Goal: Information Seeking & Learning: Compare options

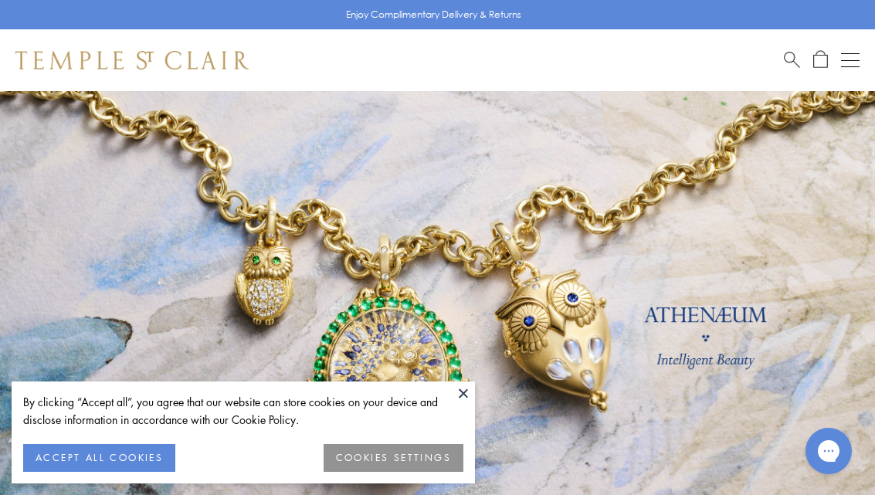
click at [471, 392] on button at bounding box center [463, 392] width 23 height 23
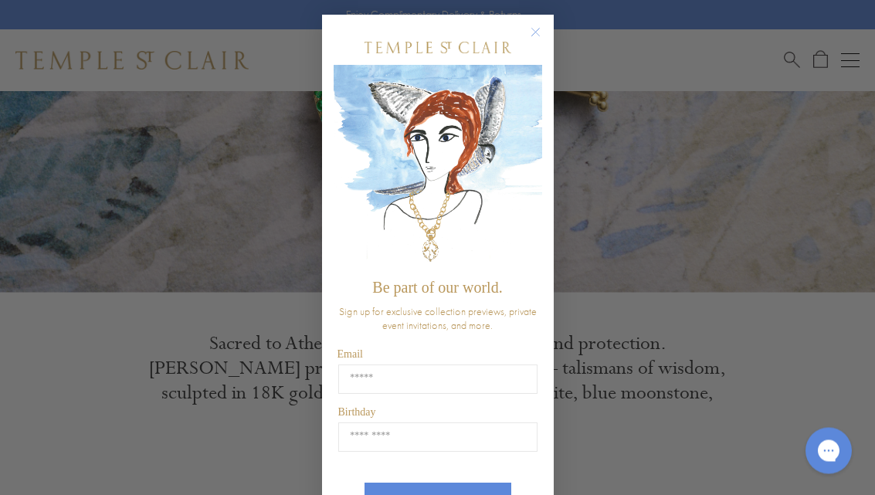
scroll to position [301, 0]
click at [542, 32] on circle "Close dialog" at bounding box center [535, 33] width 19 height 19
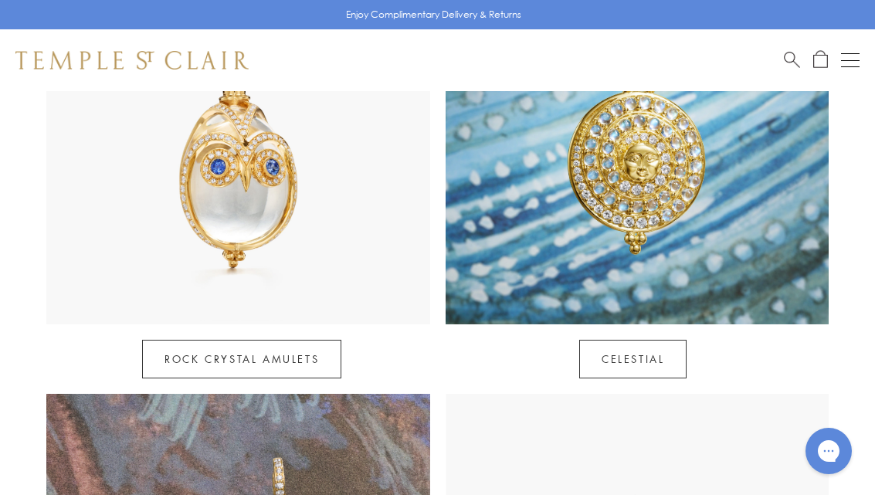
scroll to position [800, 0]
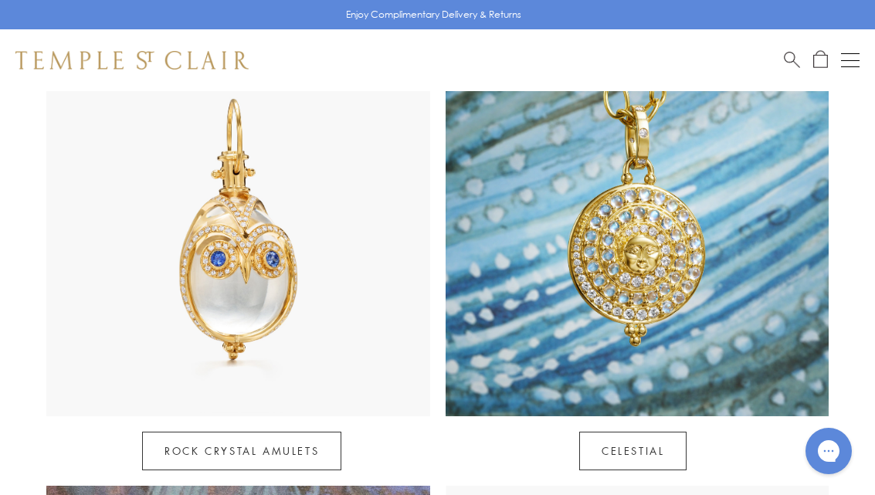
click at [671, 258] on img at bounding box center [638, 224] width 384 height 384
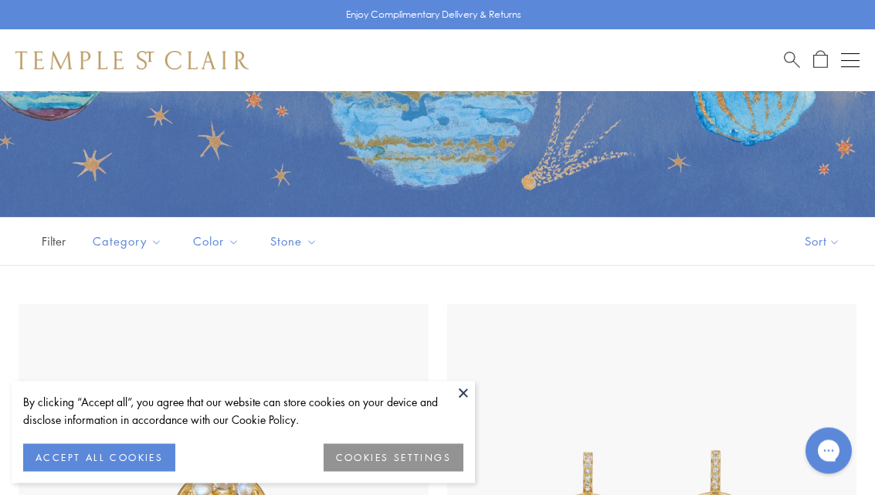
scroll to position [188, 0]
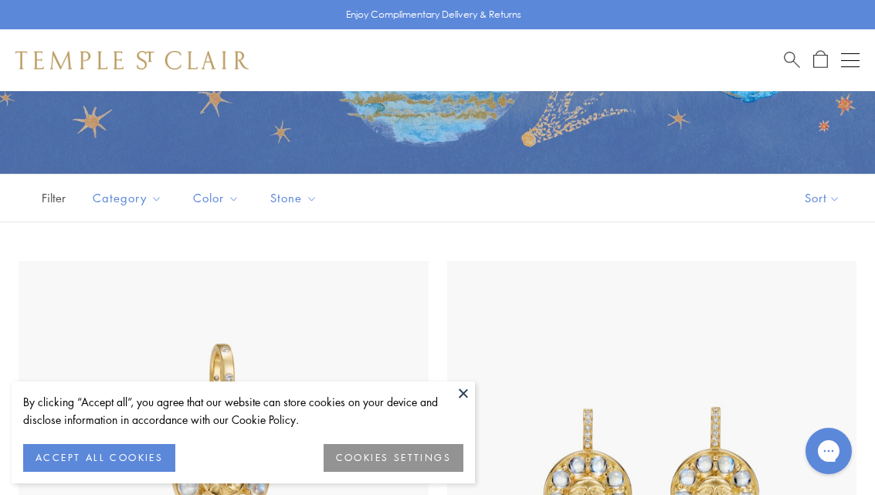
click at [144, 472] on button "ACCEPT ALL COOKIES" at bounding box center [99, 458] width 152 height 28
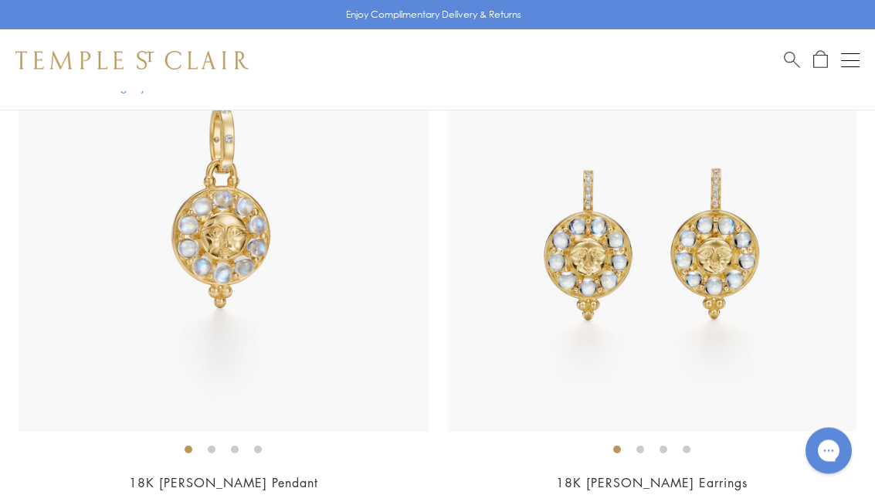
scroll to position [432, 0]
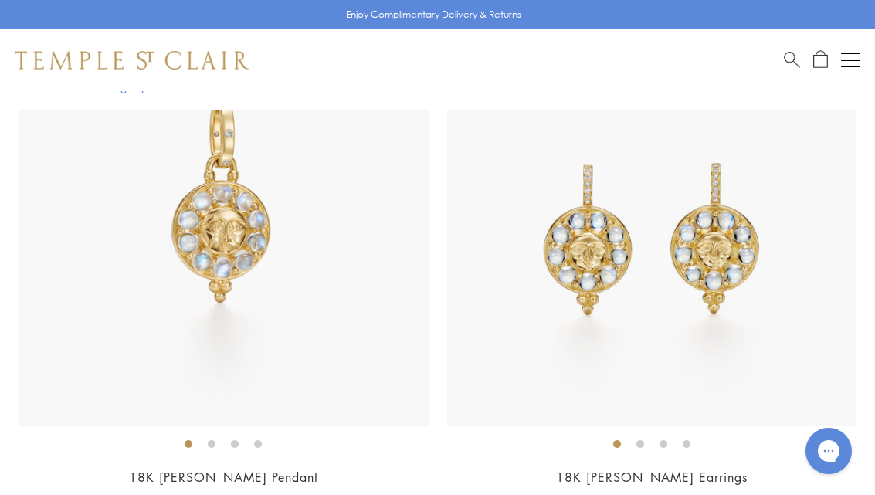
click at [214, 249] on img at bounding box center [224, 222] width 410 height 410
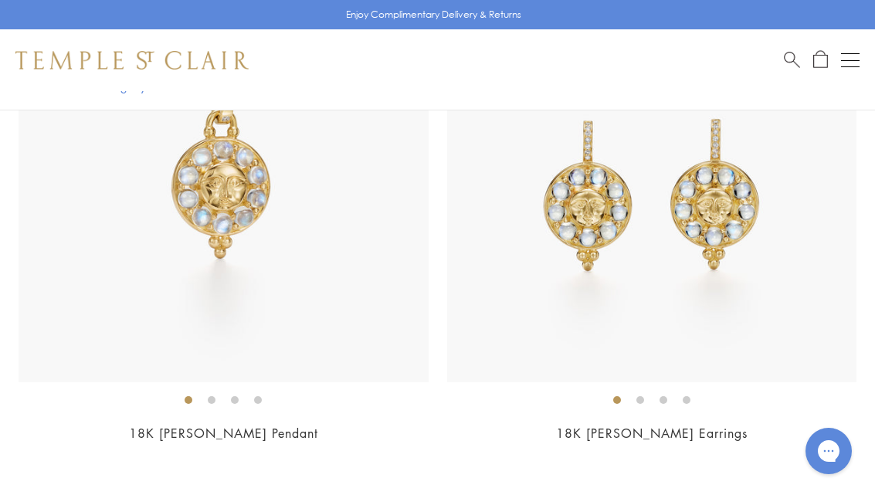
click at [210, 192] on img at bounding box center [224, 178] width 410 height 410
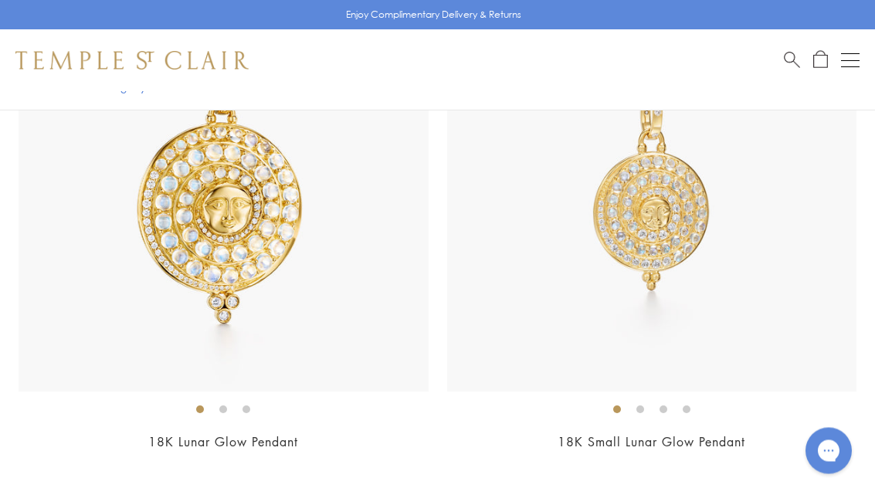
scroll to position [997, 0]
click at [683, 241] on img at bounding box center [652, 186] width 410 height 410
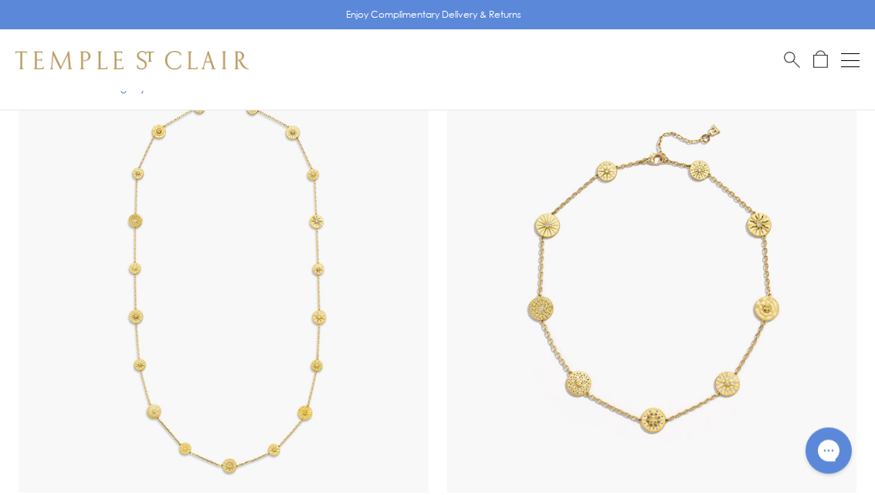
scroll to position [4641, 0]
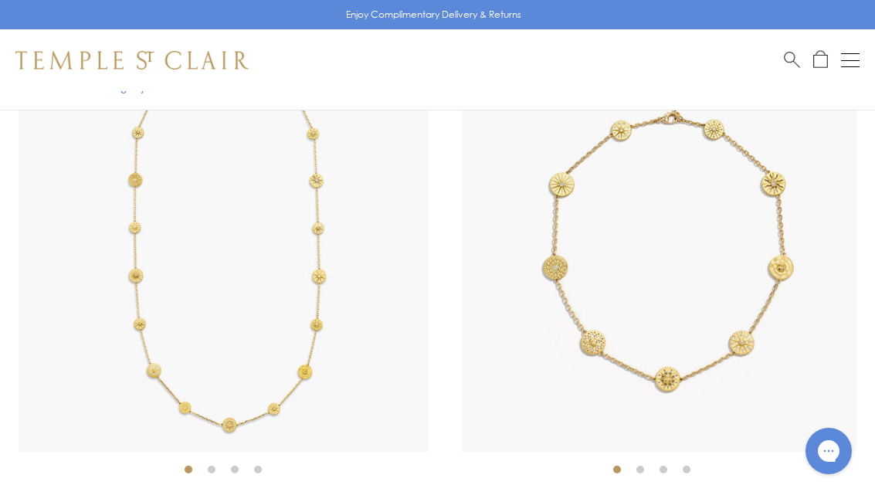
click at [830, 229] on img at bounding box center [666, 247] width 410 height 410
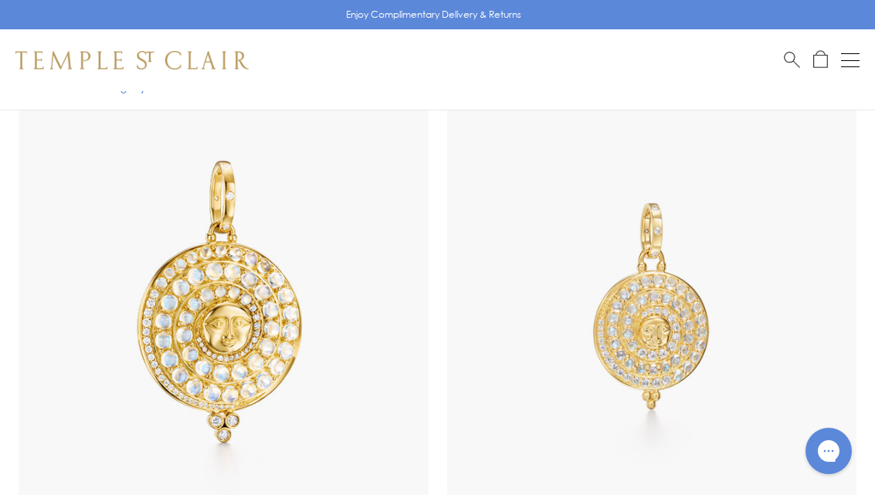
scroll to position [966, 0]
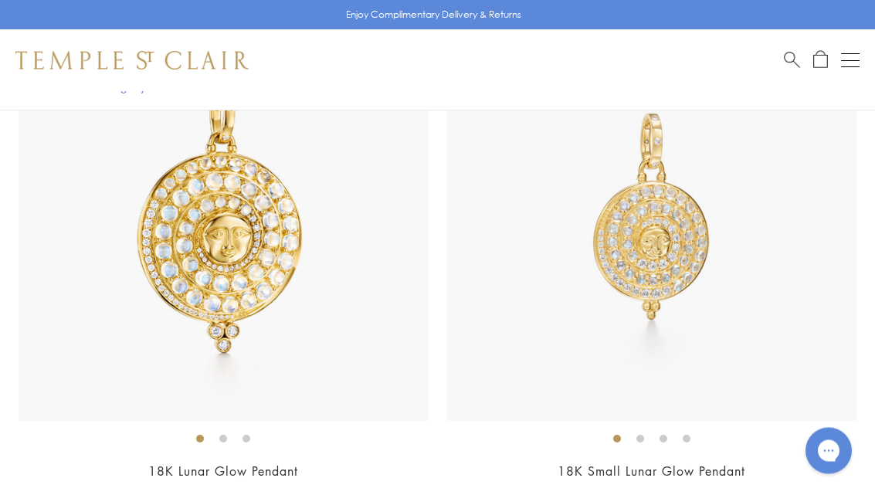
click at [683, 273] on img at bounding box center [652, 217] width 410 height 410
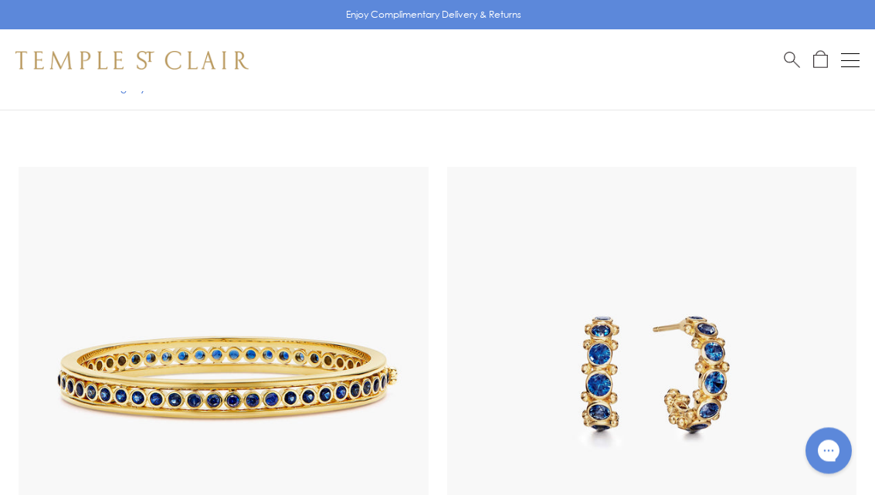
scroll to position [12002, 0]
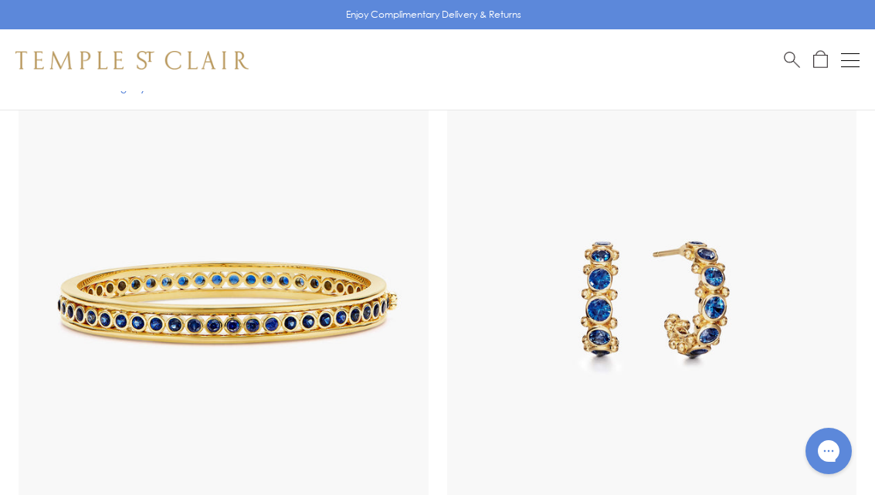
click at [849, 60] on div "Open navigation" at bounding box center [850, 60] width 19 height 1
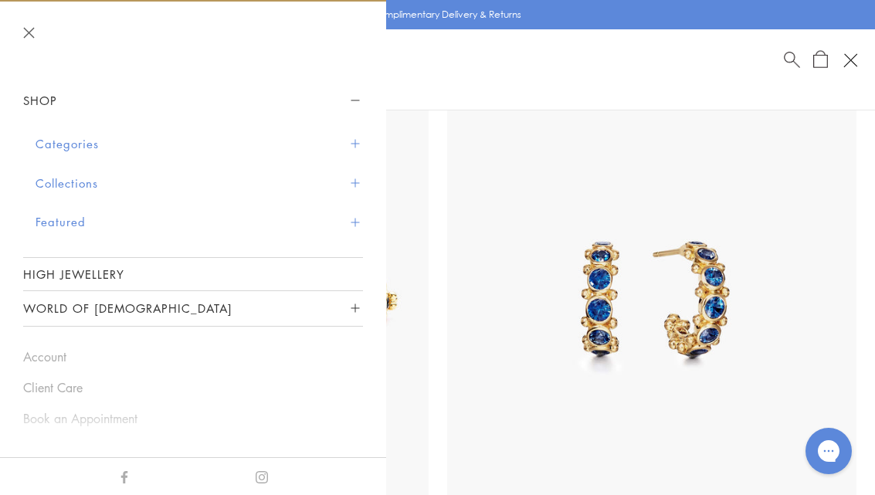
click at [86, 182] on button "Collections" at bounding box center [199, 183] width 327 height 39
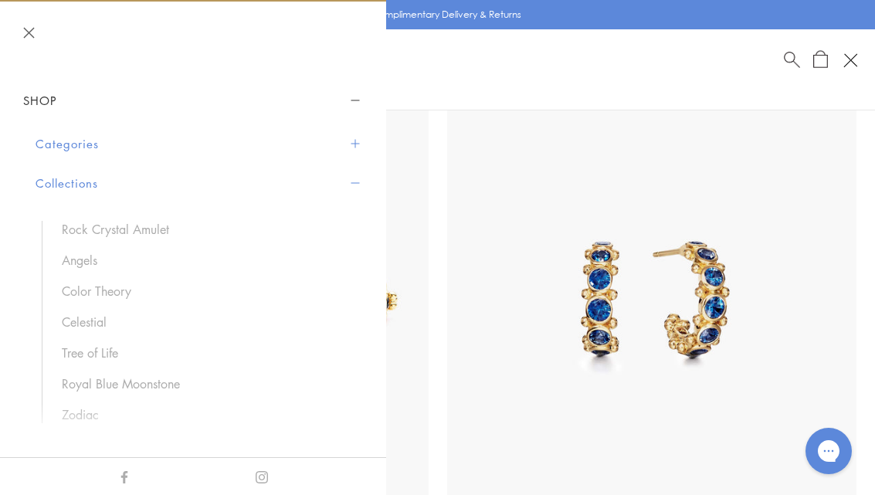
click at [110, 350] on link "Tree of Life" at bounding box center [205, 352] width 286 height 17
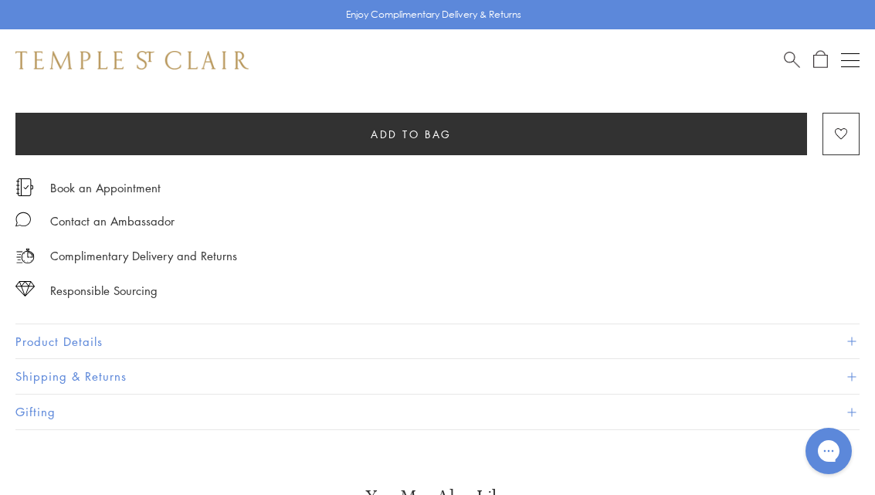
scroll to position [938, 0]
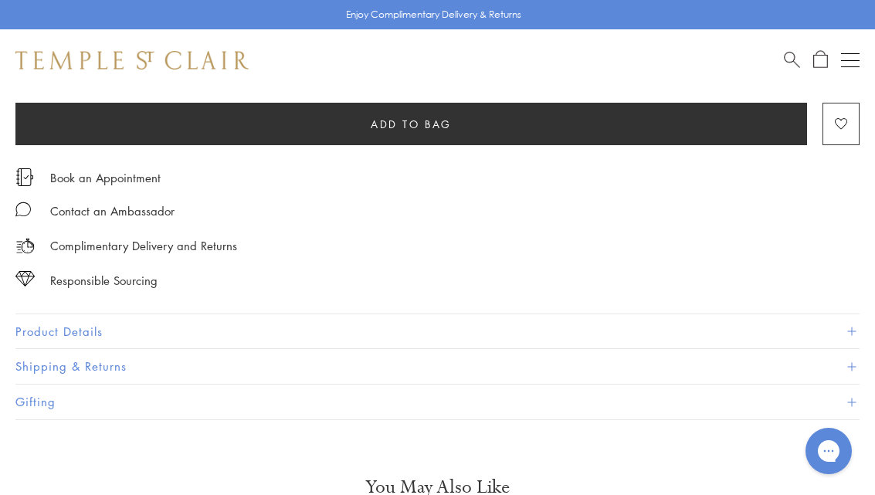
click at [86, 322] on button "Product Details" at bounding box center [437, 331] width 844 height 35
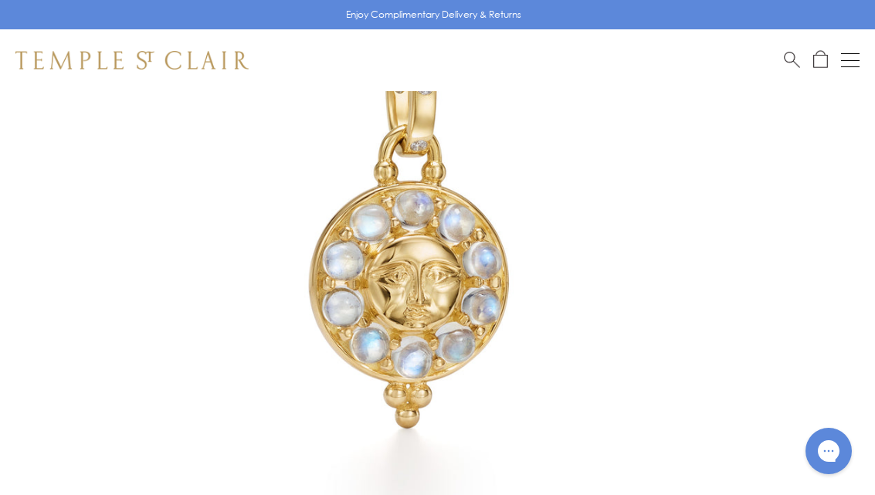
scroll to position [239, 0]
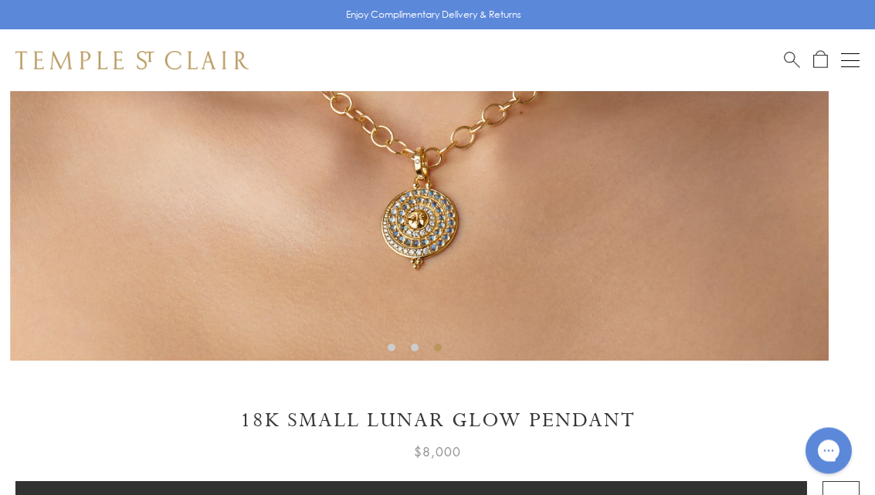
scroll to position [559, 0]
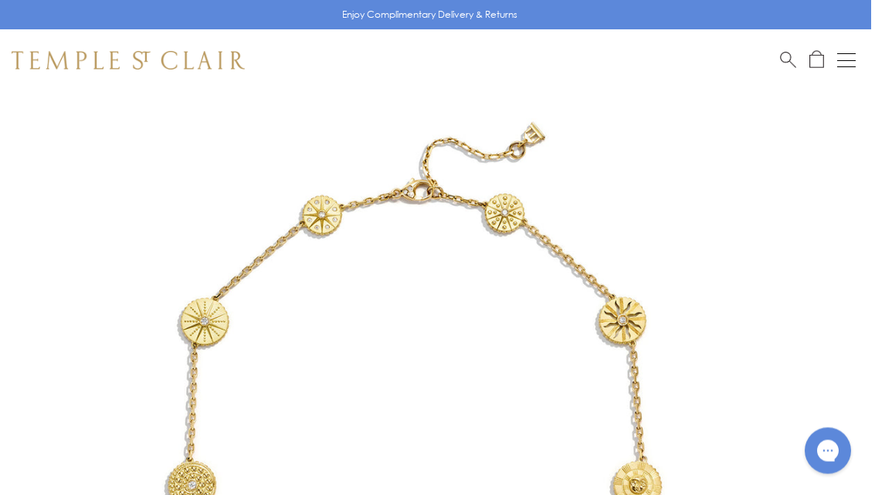
scroll to position [0, 3]
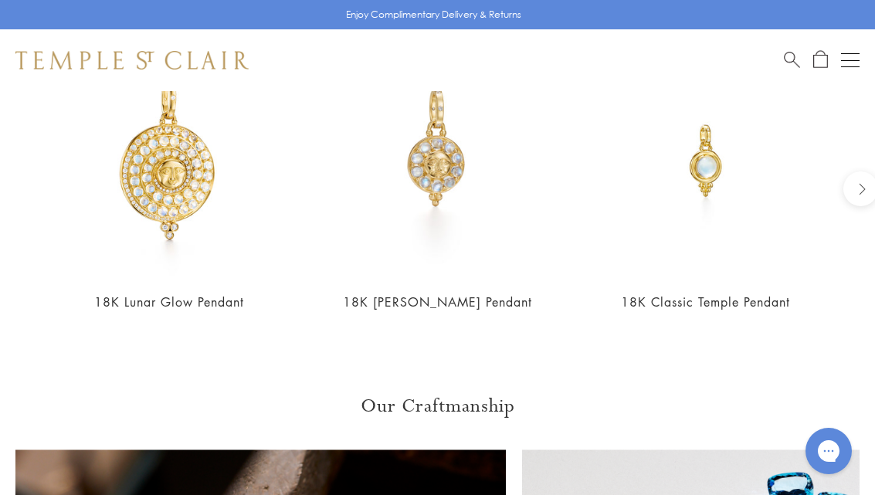
scroll to position [1422, 0]
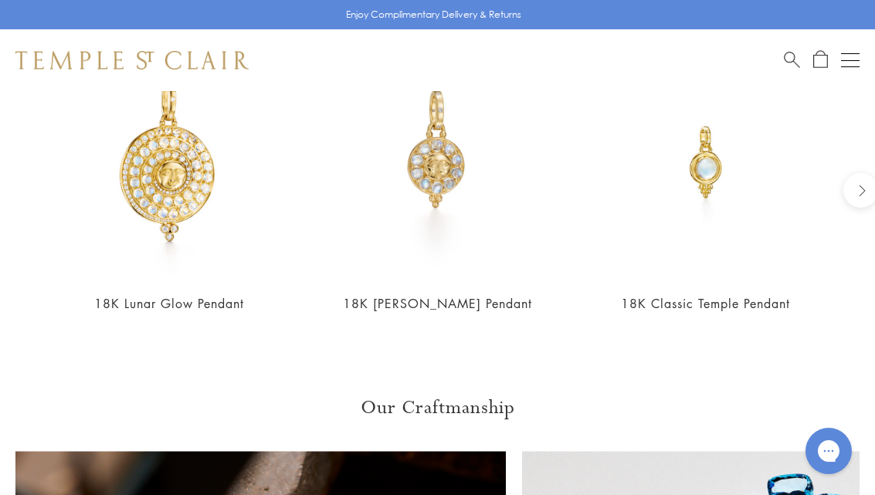
click at [163, 202] on img at bounding box center [169, 160] width 237 height 237
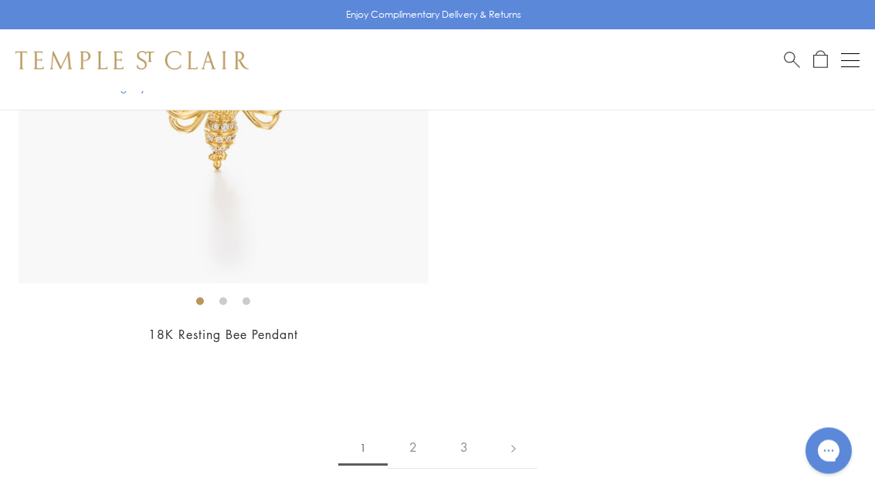
scroll to position [17577, 0]
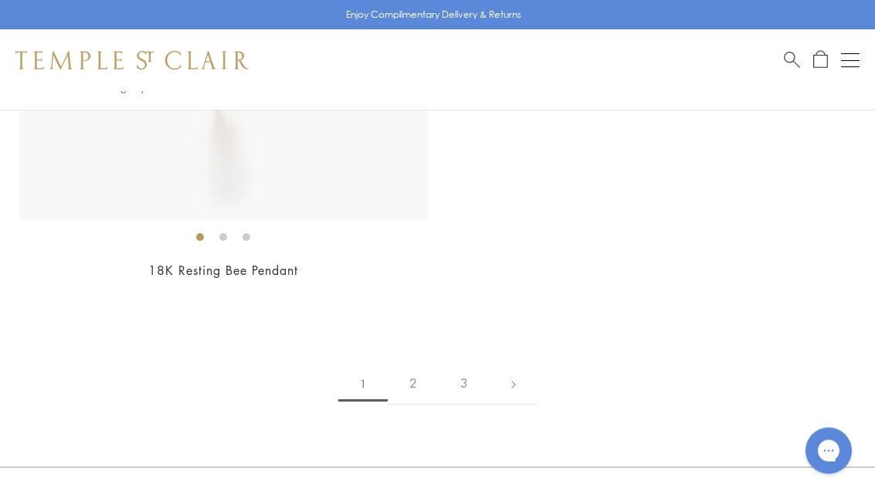
click at [415, 363] on link "2" at bounding box center [413, 384] width 51 height 42
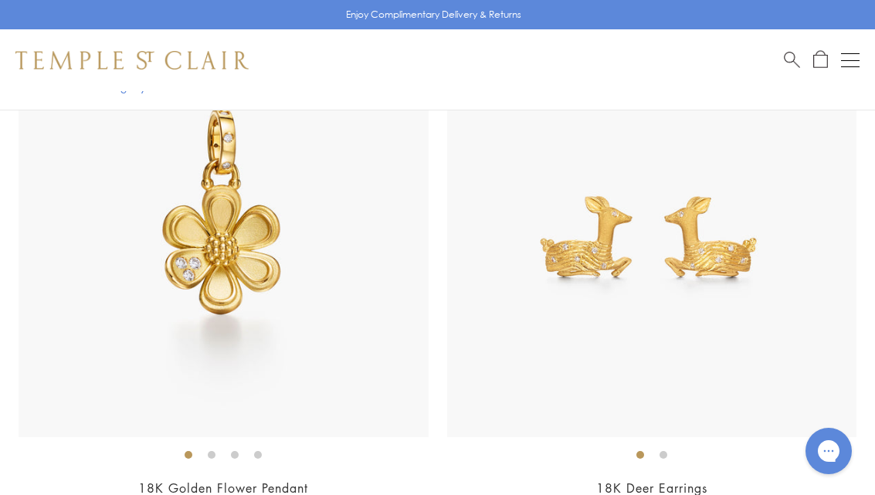
scroll to position [4718, 0]
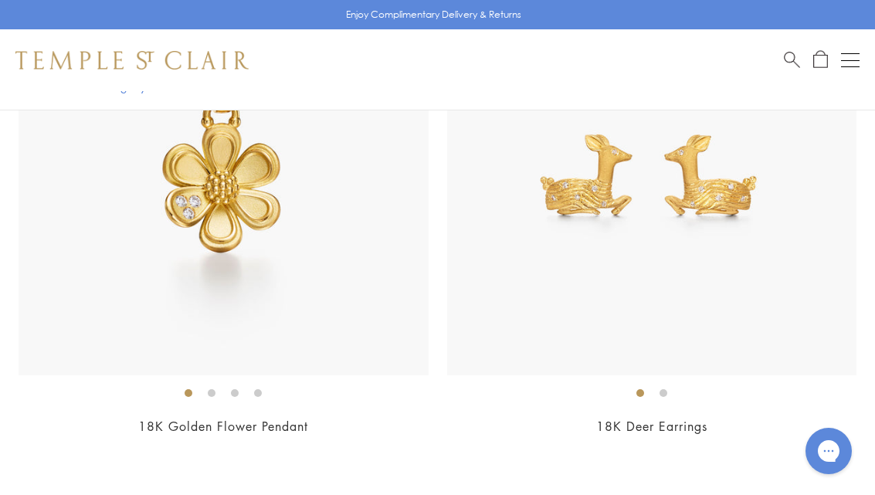
click at [191, 418] on link "18K Golden Flower Pendant" at bounding box center [223, 426] width 170 height 17
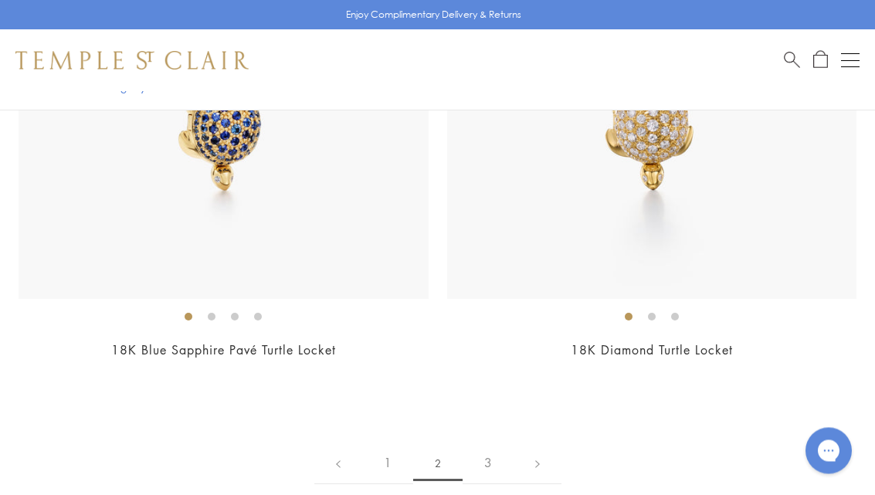
scroll to position [13271, 0]
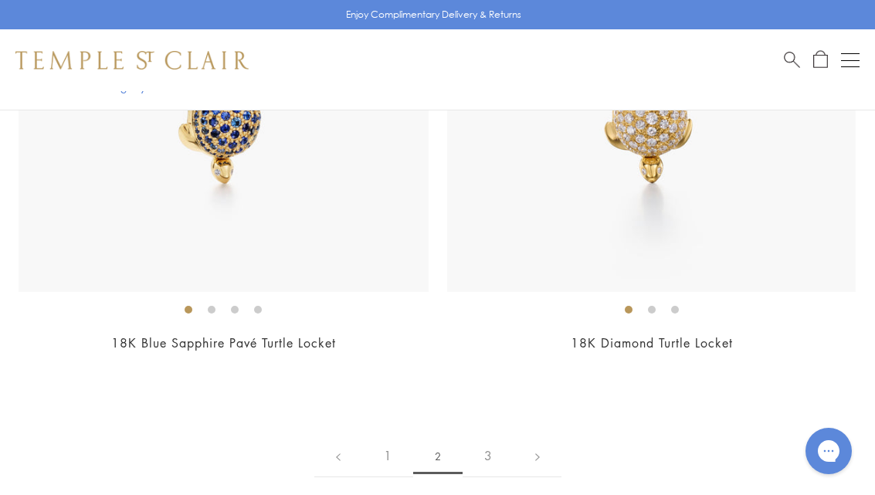
click at [497, 441] on link "3" at bounding box center [488, 456] width 51 height 42
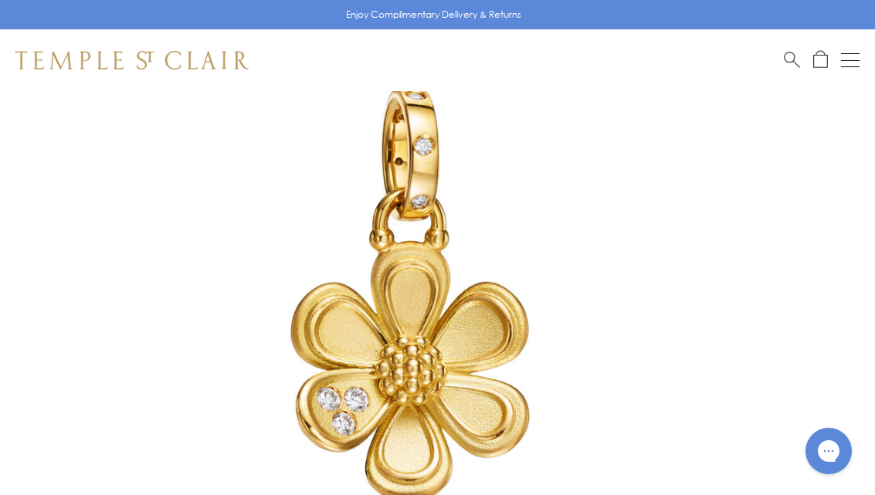
scroll to position [144, 0]
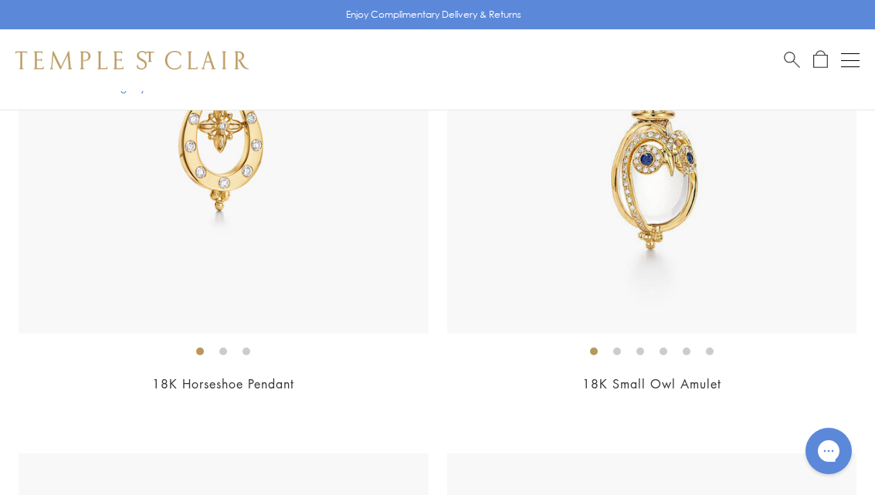
scroll to position [1055, 0]
click at [212, 355] on ol at bounding box center [224, 350] width 410 height 19
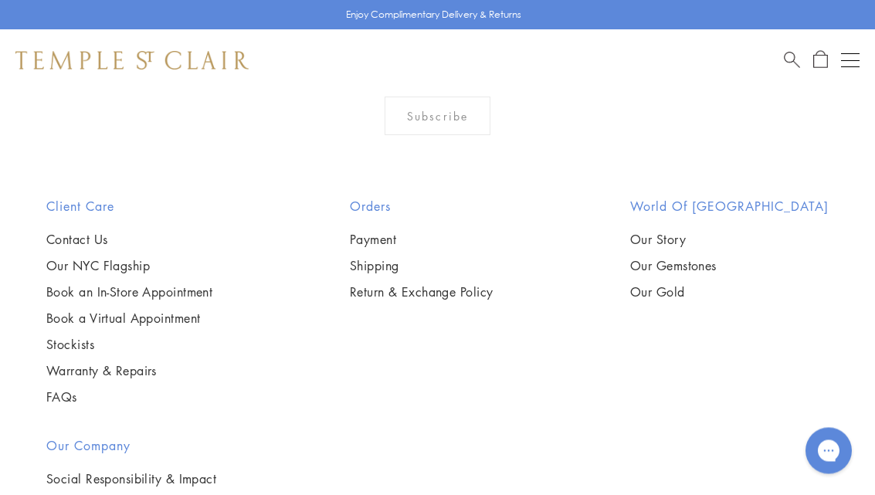
scroll to position [9644, 0]
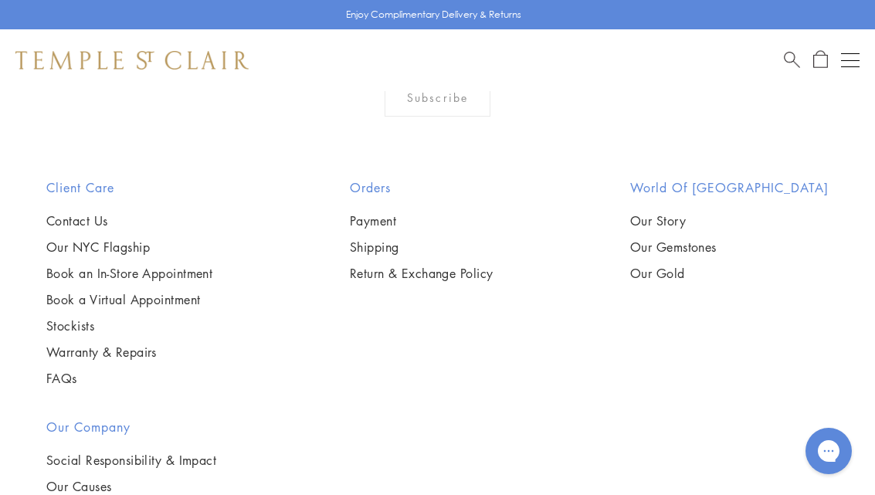
click at [857, 56] on button "Open navigation" at bounding box center [850, 60] width 19 height 19
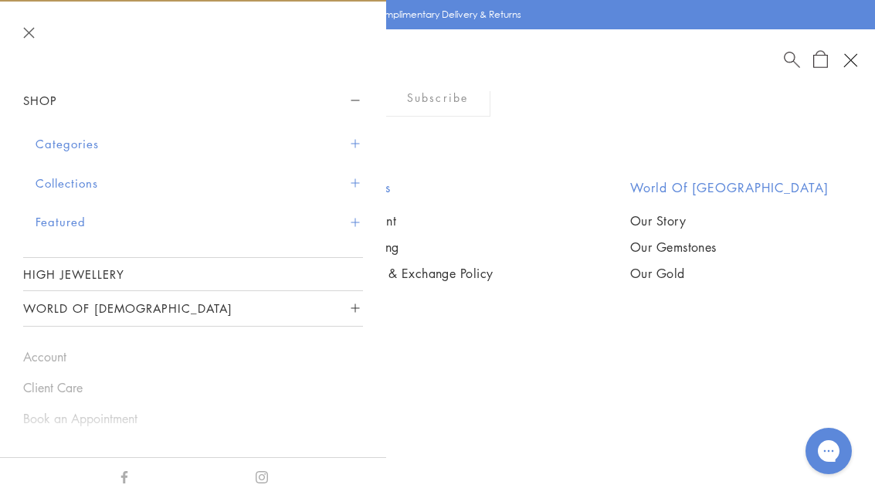
click at [76, 141] on button "Categories" at bounding box center [199, 143] width 327 height 39
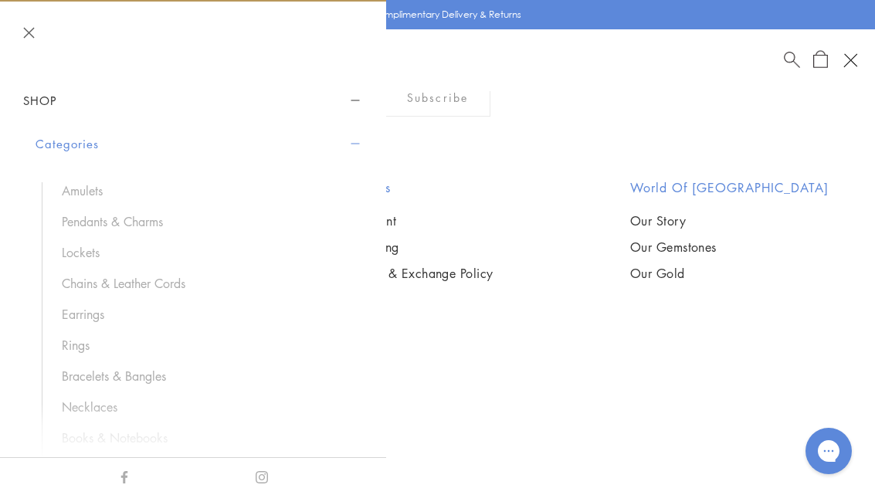
click at [134, 228] on link "Pendants & Charms" at bounding box center [205, 221] width 286 height 17
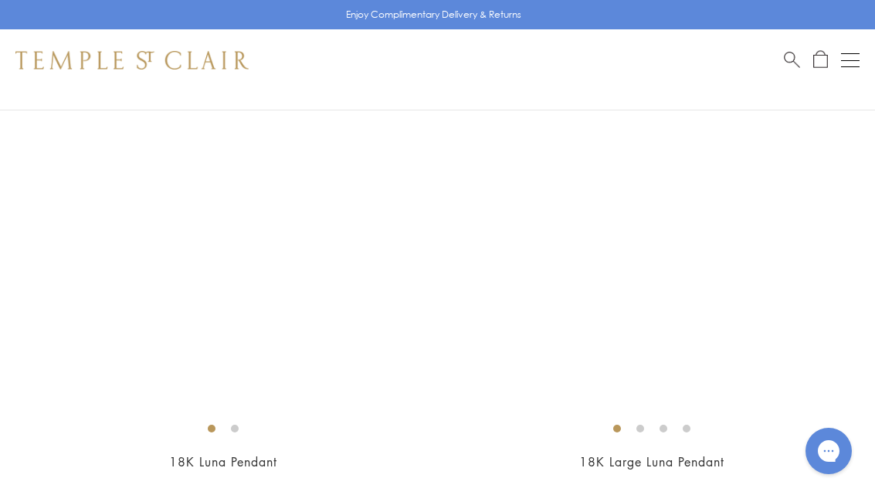
scroll to position [16192, 0]
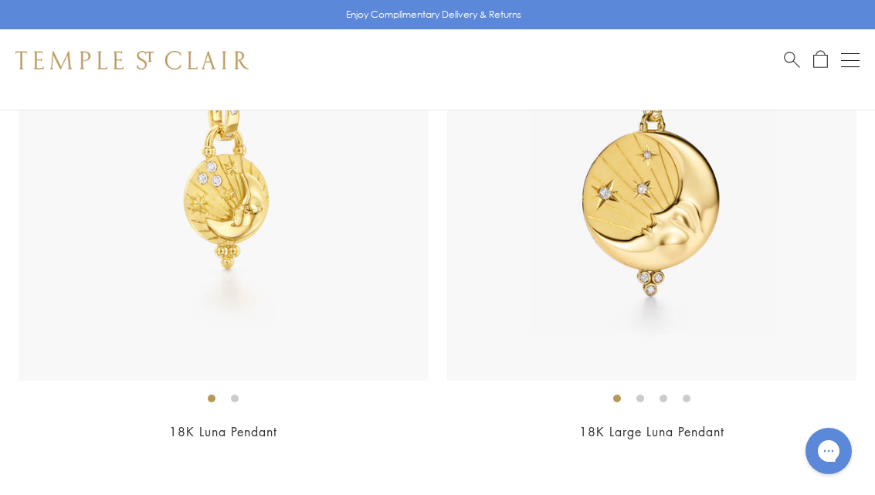
click at [196, 423] on link "18K Luna Pendant" at bounding box center [223, 431] width 108 height 17
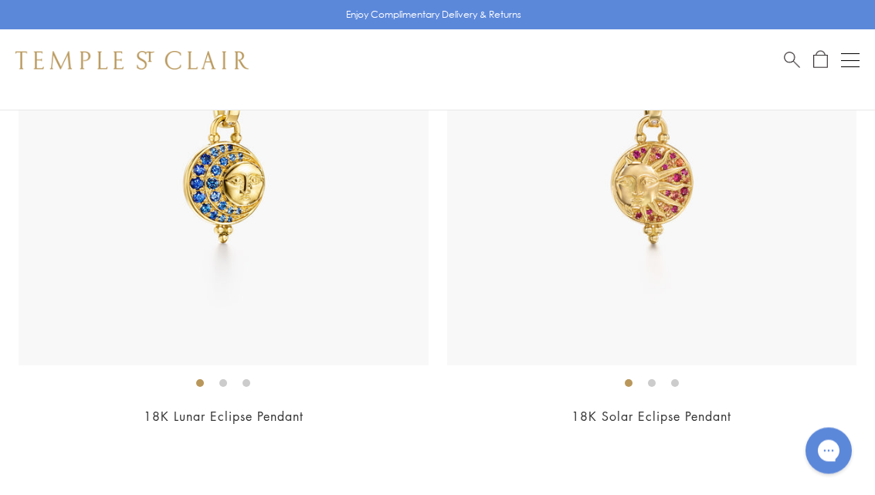
scroll to position [16737, 0]
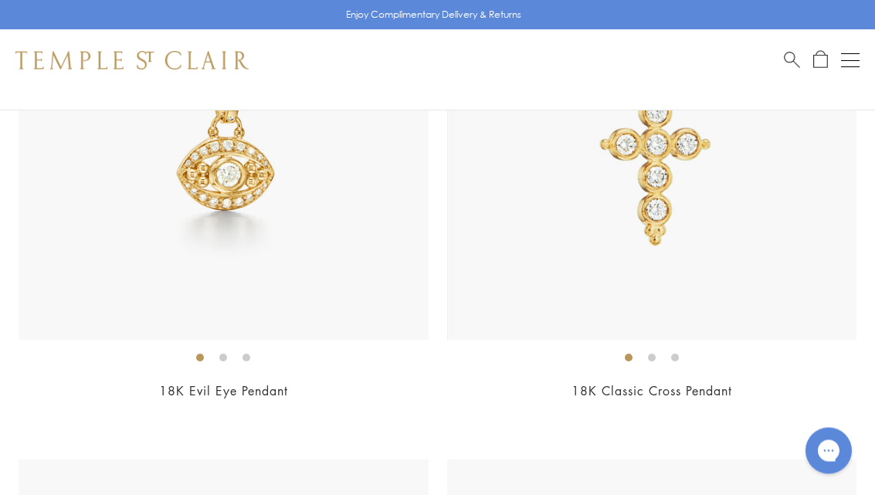
scroll to position [3529, 0]
click at [202, 383] on link "18K Evil Eye Pendant" at bounding box center [223, 390] width 129 height 17
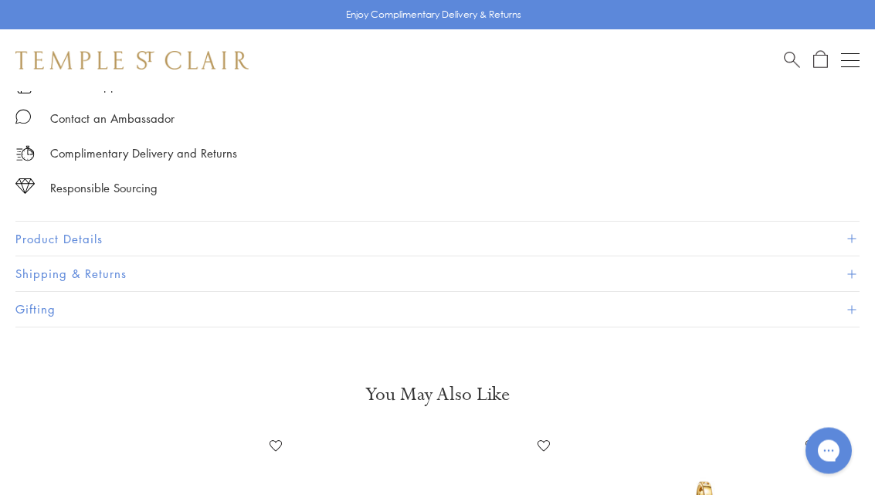
scroll to position [1030, 0]
click at [96, 227] on button "Product Details" at bounding box center [437, 239] width 844 height 35
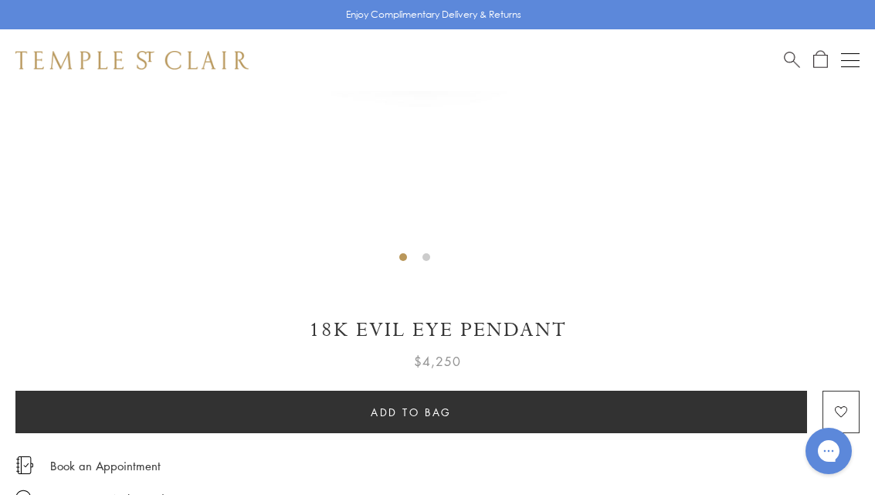
scroll to position [650, 0]
